Goal: Task Accomplishment & Management: Use online tool/utility

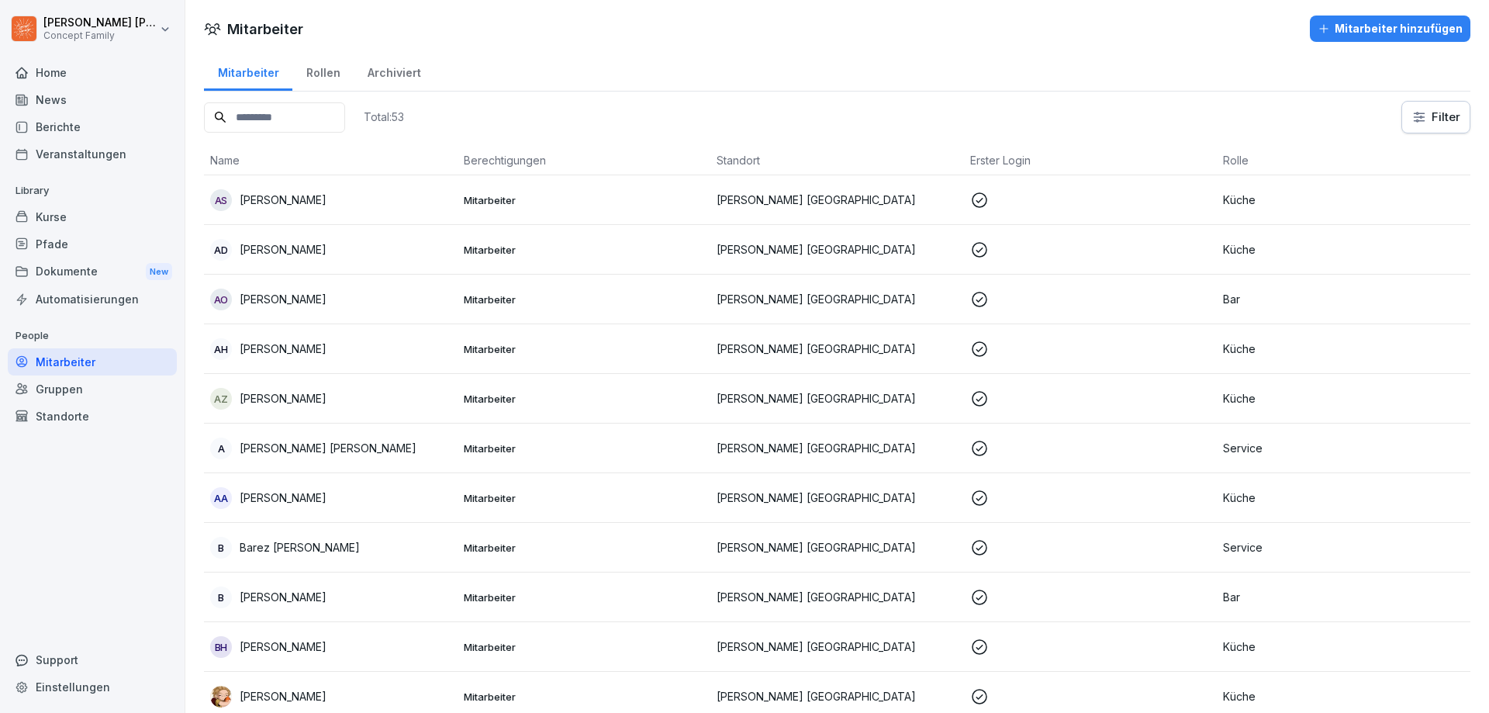
click at [59, 131] on div "Berichte" at bounding box center [92, 126] width 169 height 27
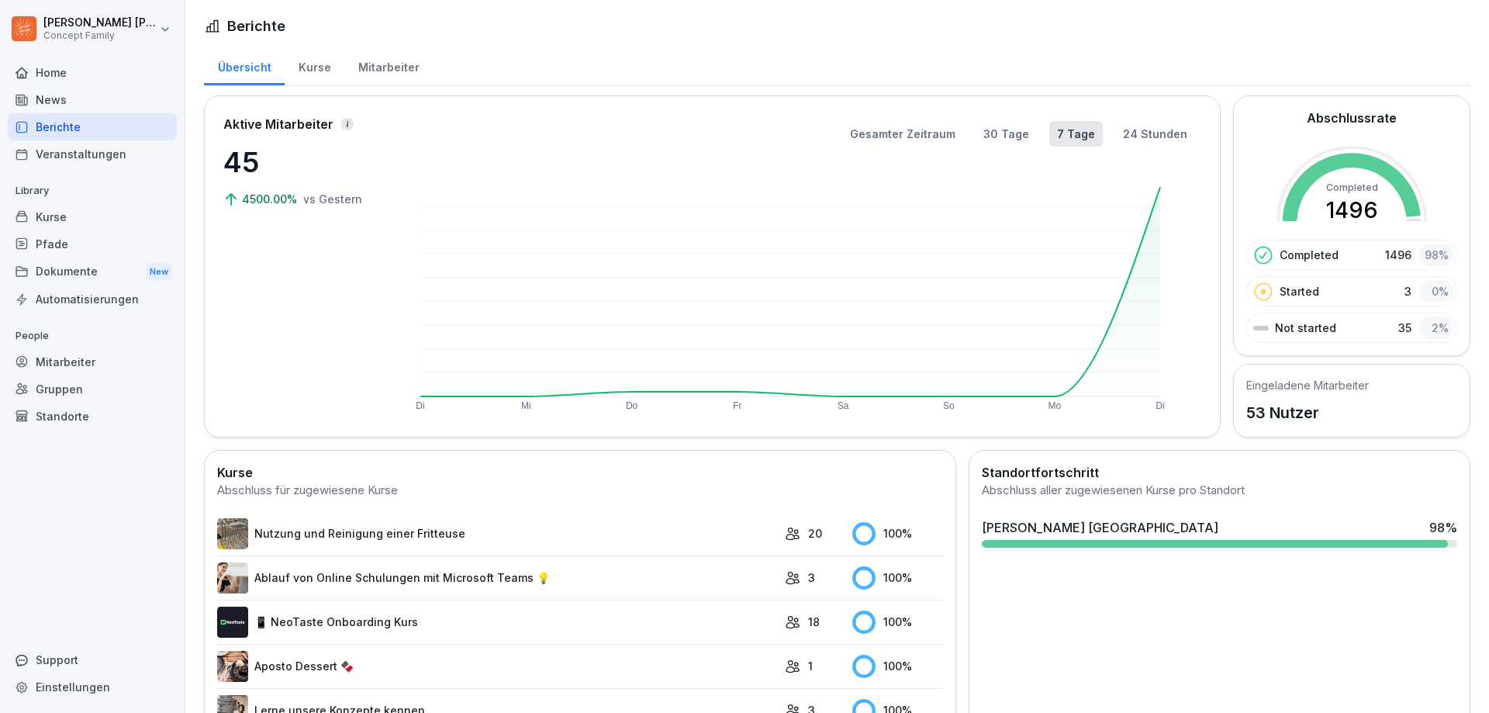
click at [392, 61] on div "Mitarbeiter" at bounding box center [388, 66] width 88 height 40
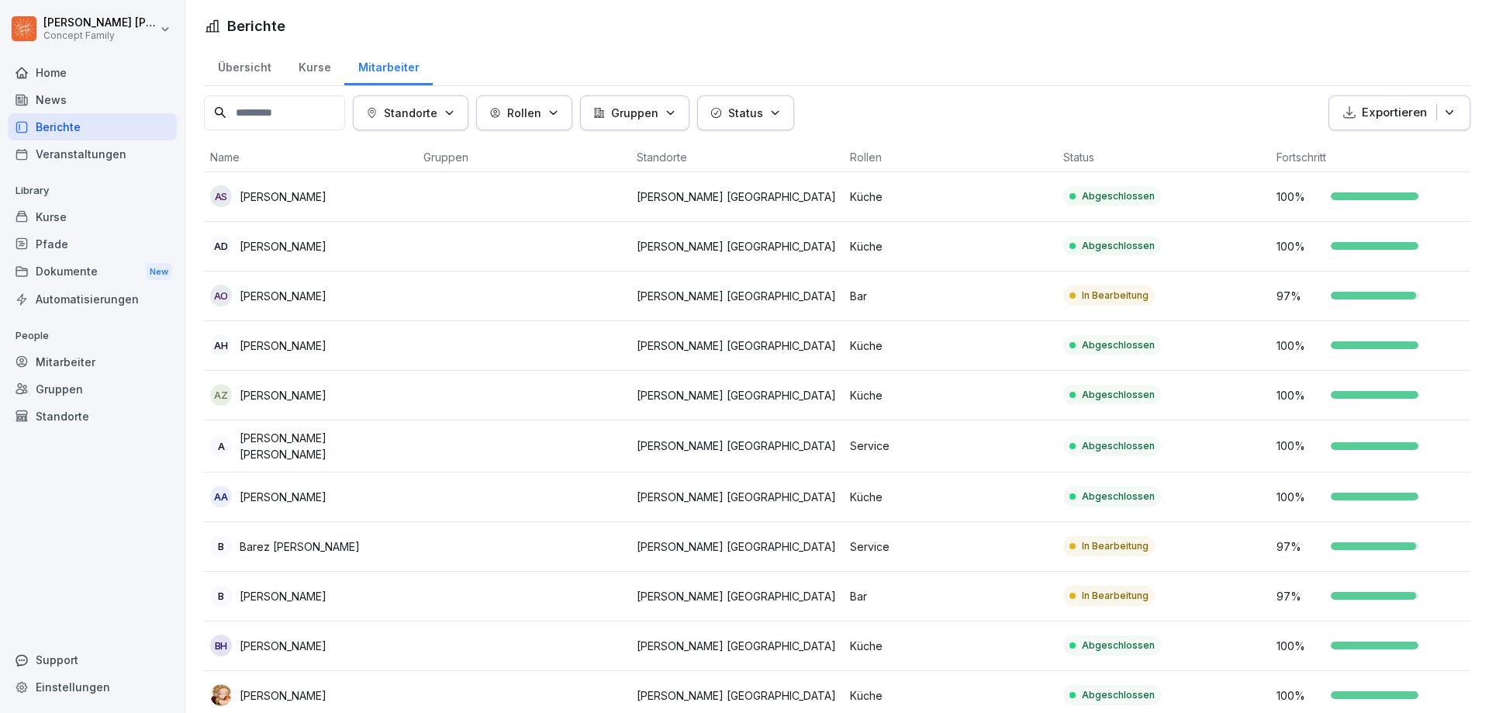
click at [305, 73] on div "Kurse" at bounding box center [315, 66] width 60 height 40
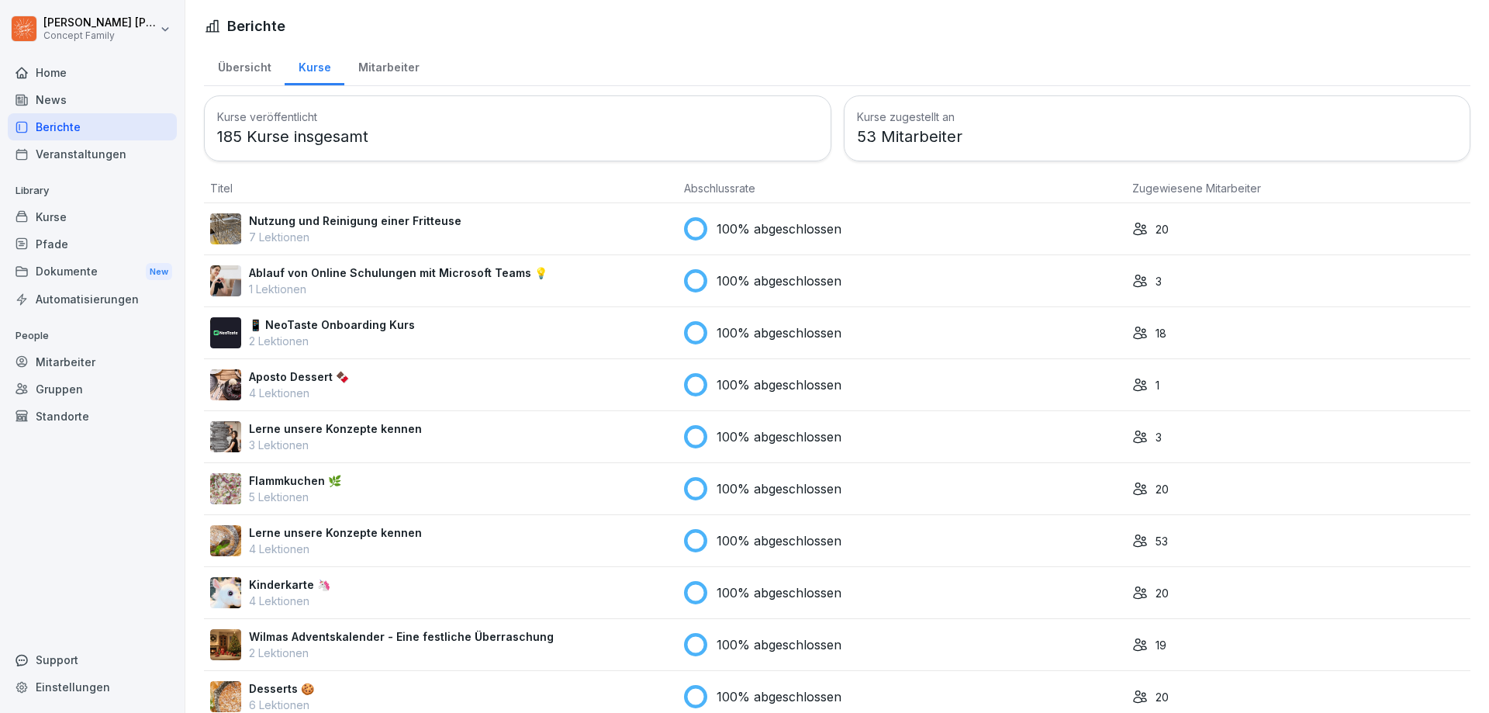
click at [379, 72] on div "Mitarbeiter" at bounding box center [388, 66] width 88 height 40
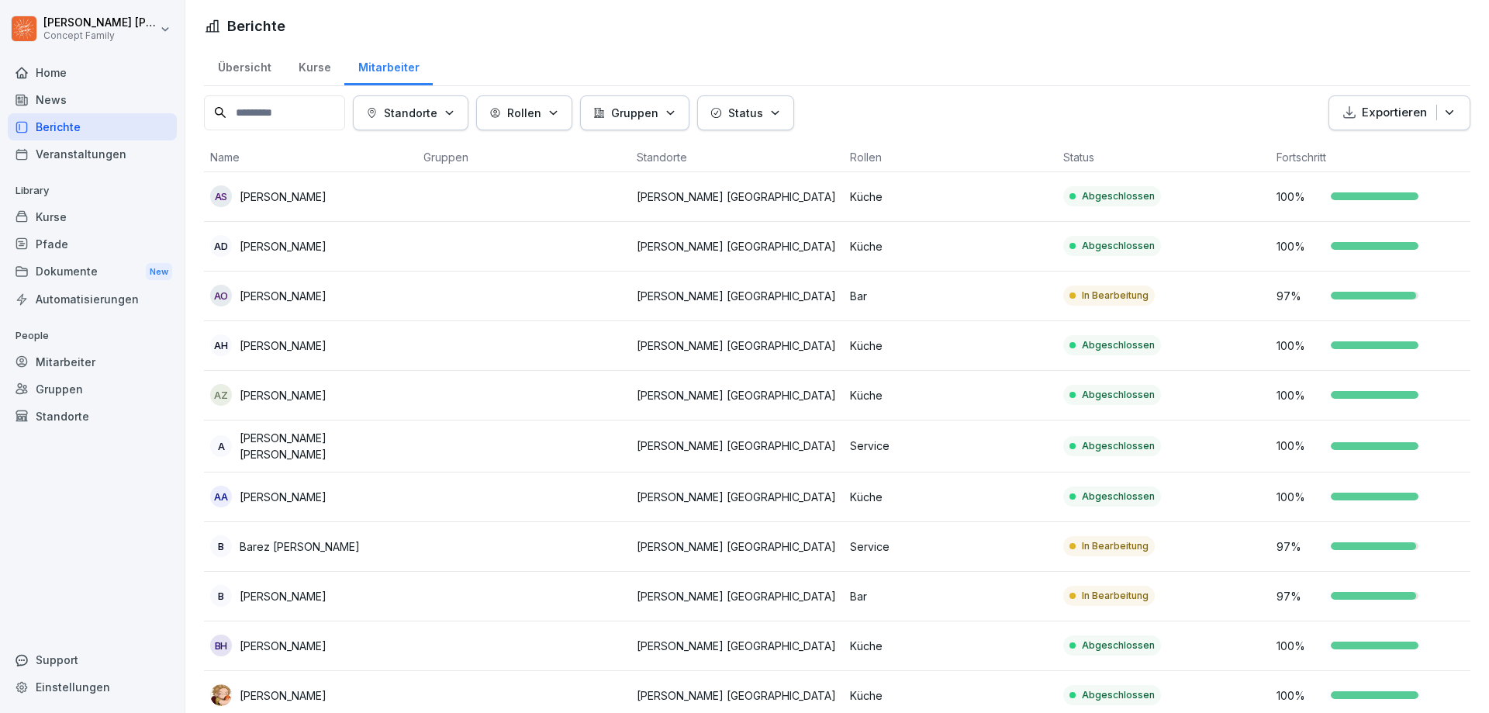
click at [261, 295] on p "[PERSON_NAME]" at bounding box center [283, 296] width 87 height 16
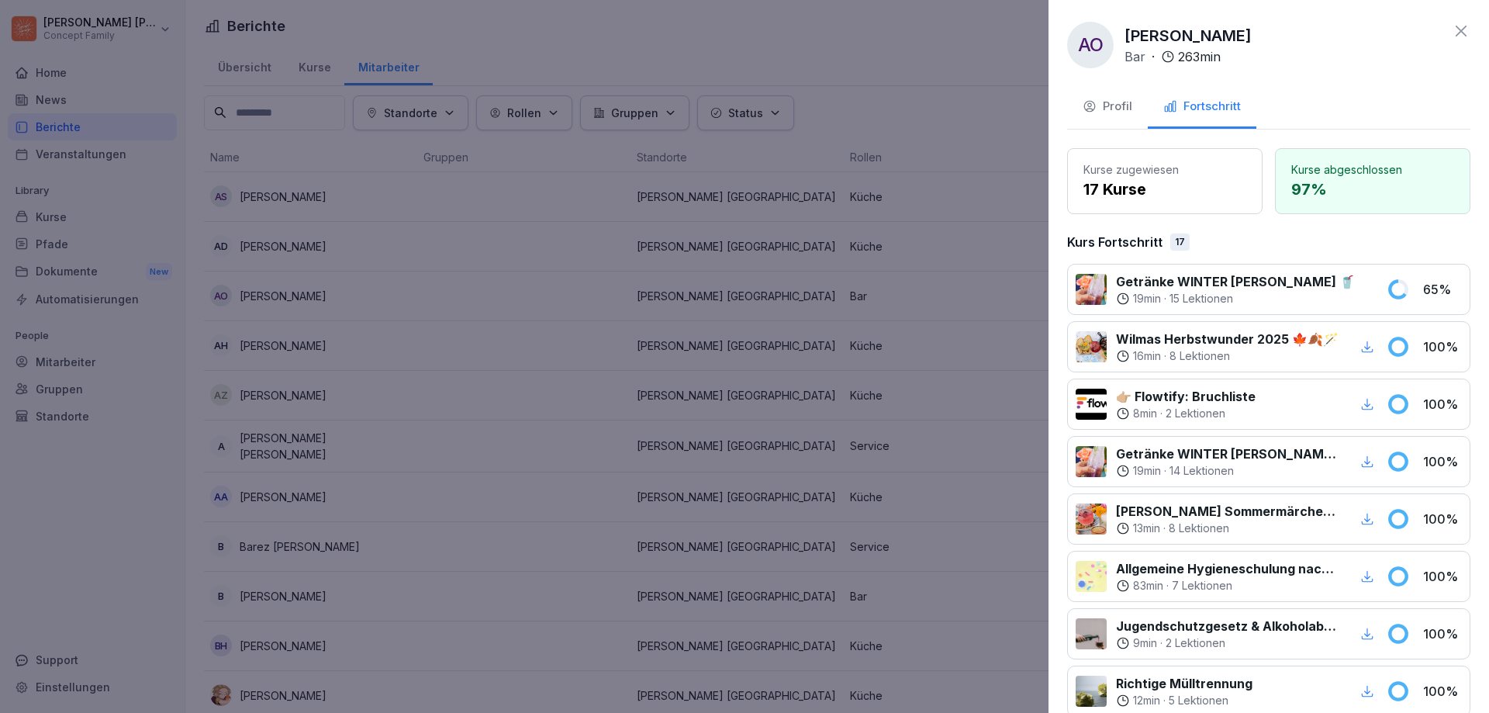
click at [1126, 102] on div "Profil" at bounding box center [1108, 107] width 50 height 18
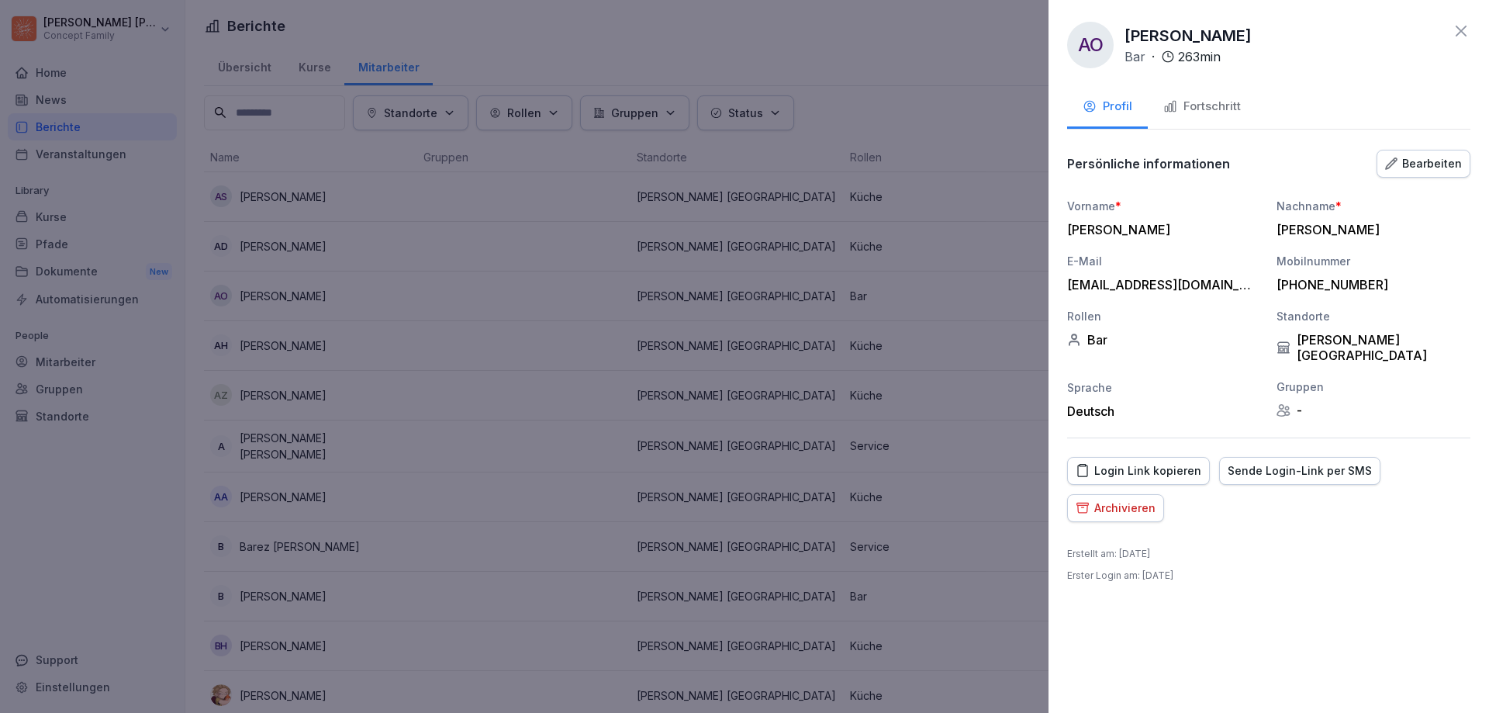
click at [1160, 462] on div "Login Link kopieren" at bounding box center [1139, 470] width 126 height 17
click at [997, 200] on div at bounding box center [744, 356] width 1489 height 713
